Goal: Task Accomplishment & Management: Manage account settings

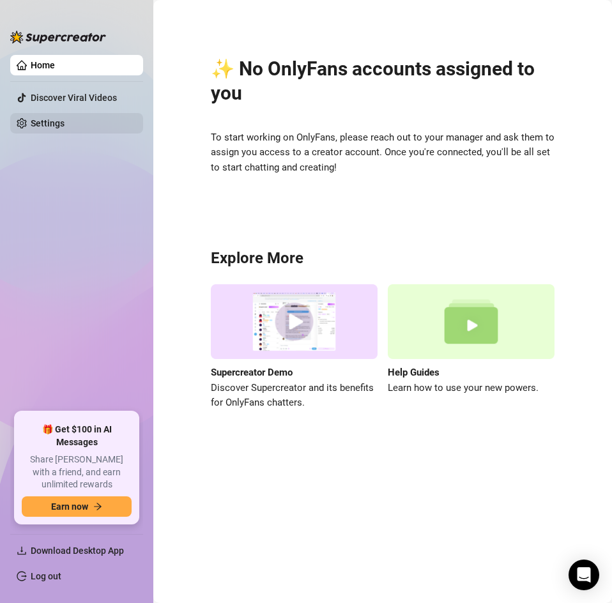
click at [56, 125] on link "Settings" at bounding box center [48, 123] width 34 height 10
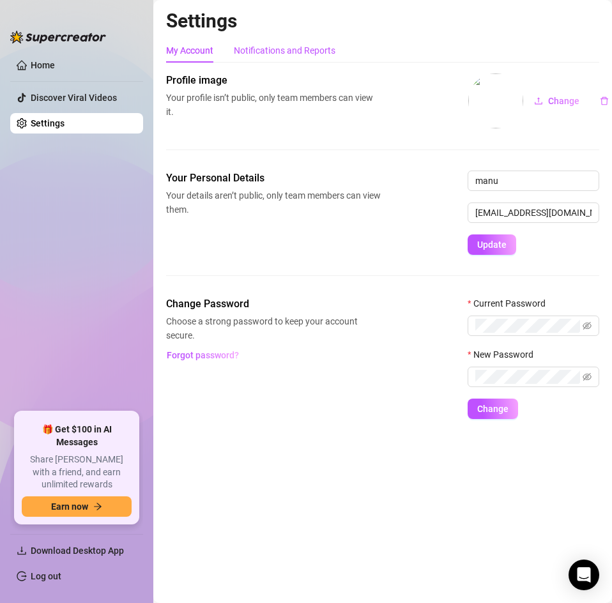
click at [307, 56] on div "Notifications and Reports" at bounding box center [285, 50] width 102 height 14
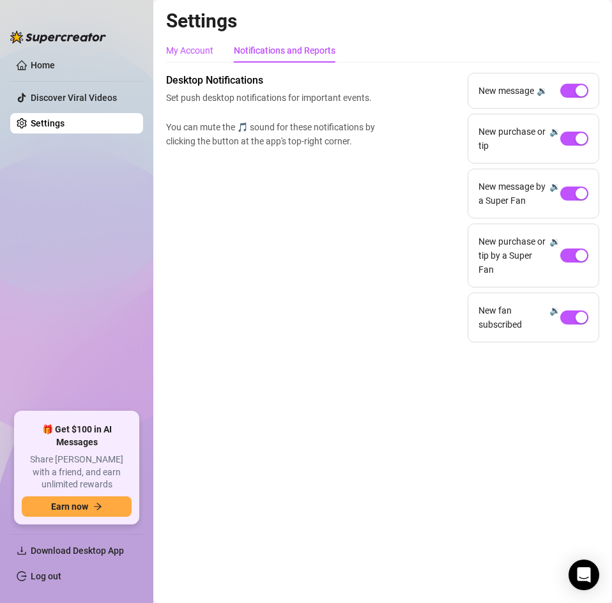
click at [206, 50] on div "My Account" at bounding box center [189, 50] width 47 height 14
